Goal: Task Accomplishment & Management: Manage account settings

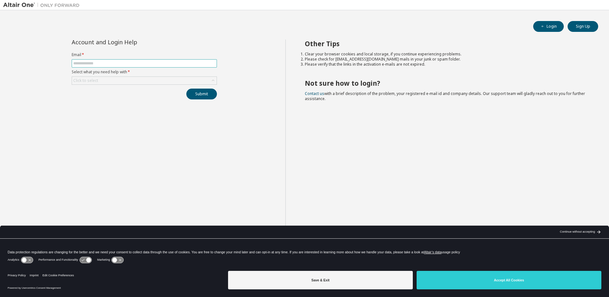
click at [140, 60] on span at bounding box center [144, 63] width 145 height 8
type input "**********"
click at [145, 78] on div "Click to select" at bounding box center [144, 81] width 145 height 8
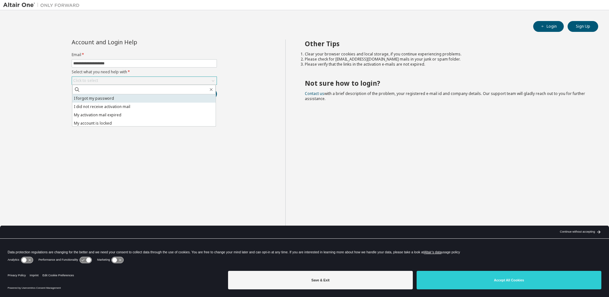
click at [130, 96] on li "I forgot my password" at bounding box center [143, 98] width 143 height 8
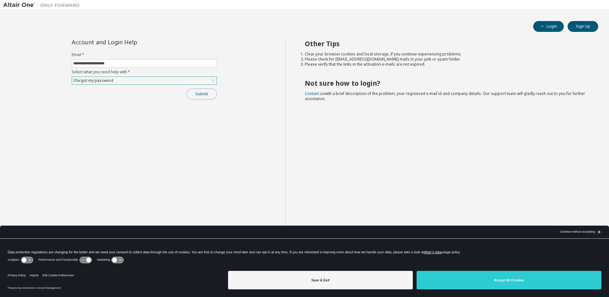
click at [200, 97] on button "Submit" at bounding box center [201, 94] width 31 height 11
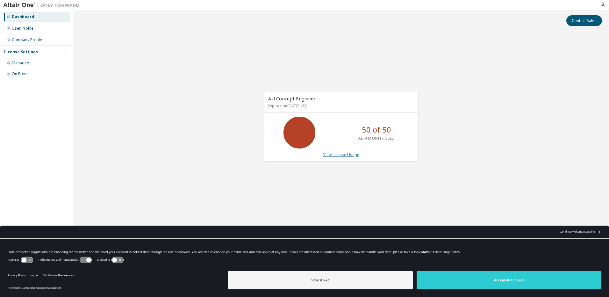
click at [341, 154] on link "View License Usage" at bounding box center [341, 154] width 36 height 5
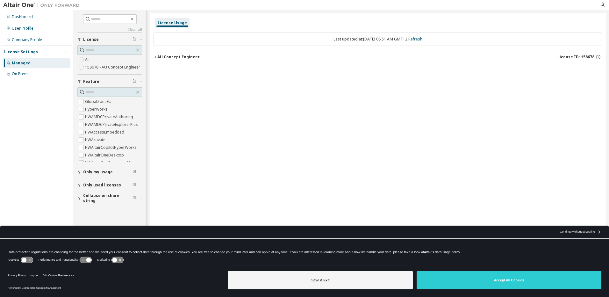
drag, startPoint x: 525, startPoint y: 105, endPoint x: 518, endPoint y: 104, distance: 7.3
click at [522, 104] on div "License Usage Last updated at: Thu 2025-10-02 08:51 AM GMT+2 Refresh AU Concept…" at bounding box center [378, 144] width 456 height 262
